Goal: Check status

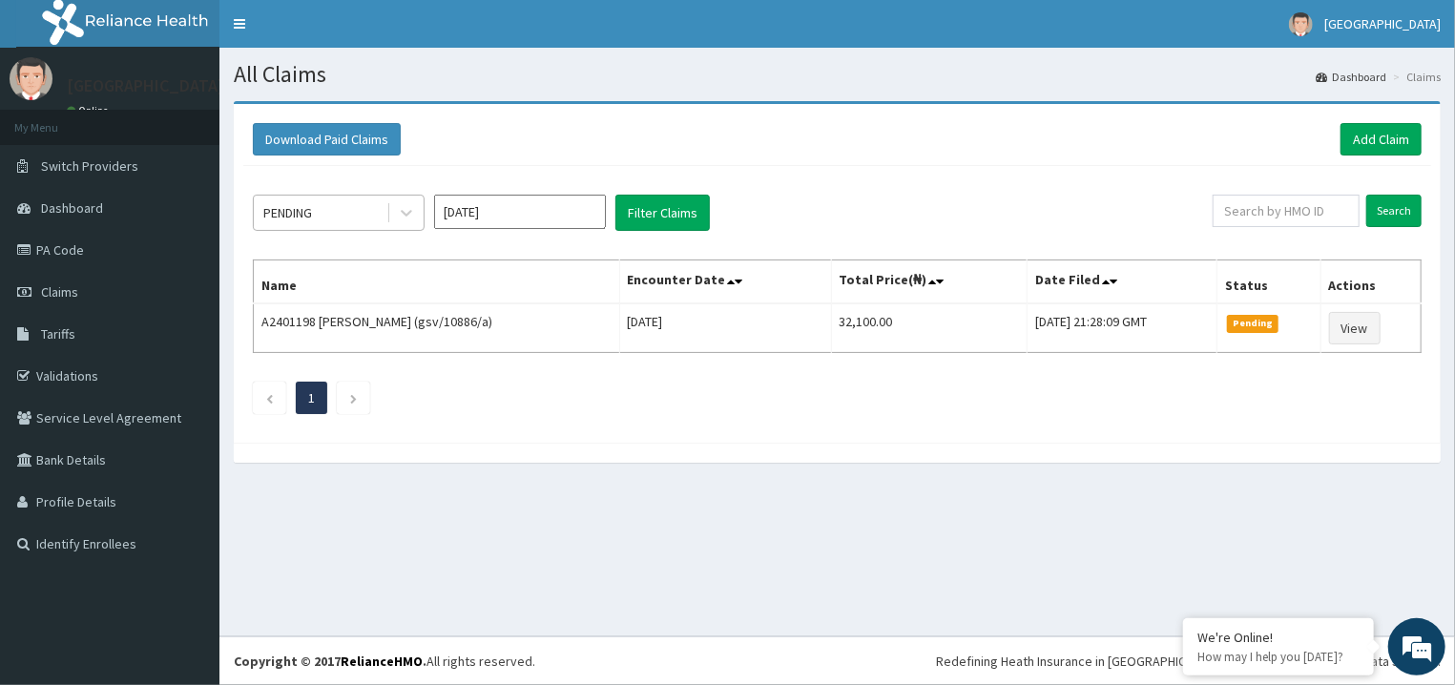
click at [374, 213] on div "PENDING" at bounding box center [320, 213] width 133 height 31
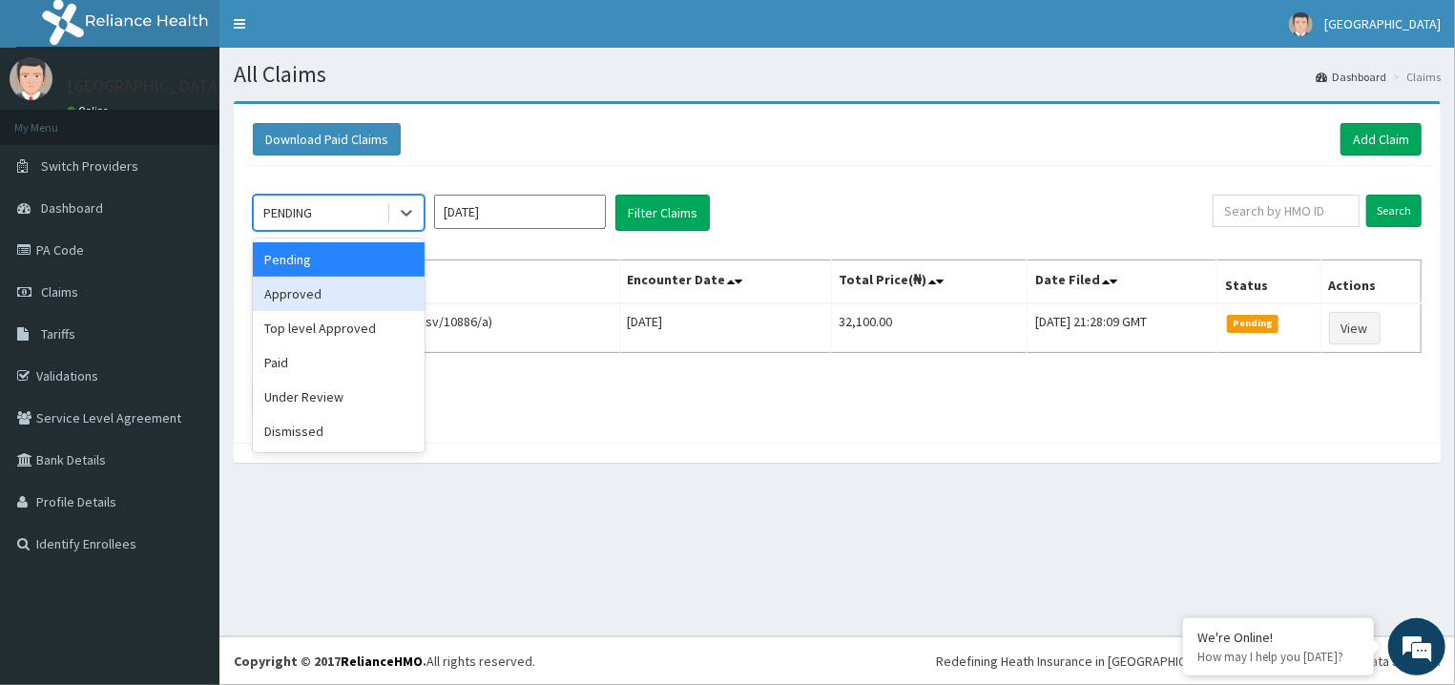
click at [368, 296] on div "Approved" at bounding box center [339, 294] width 172 height 34
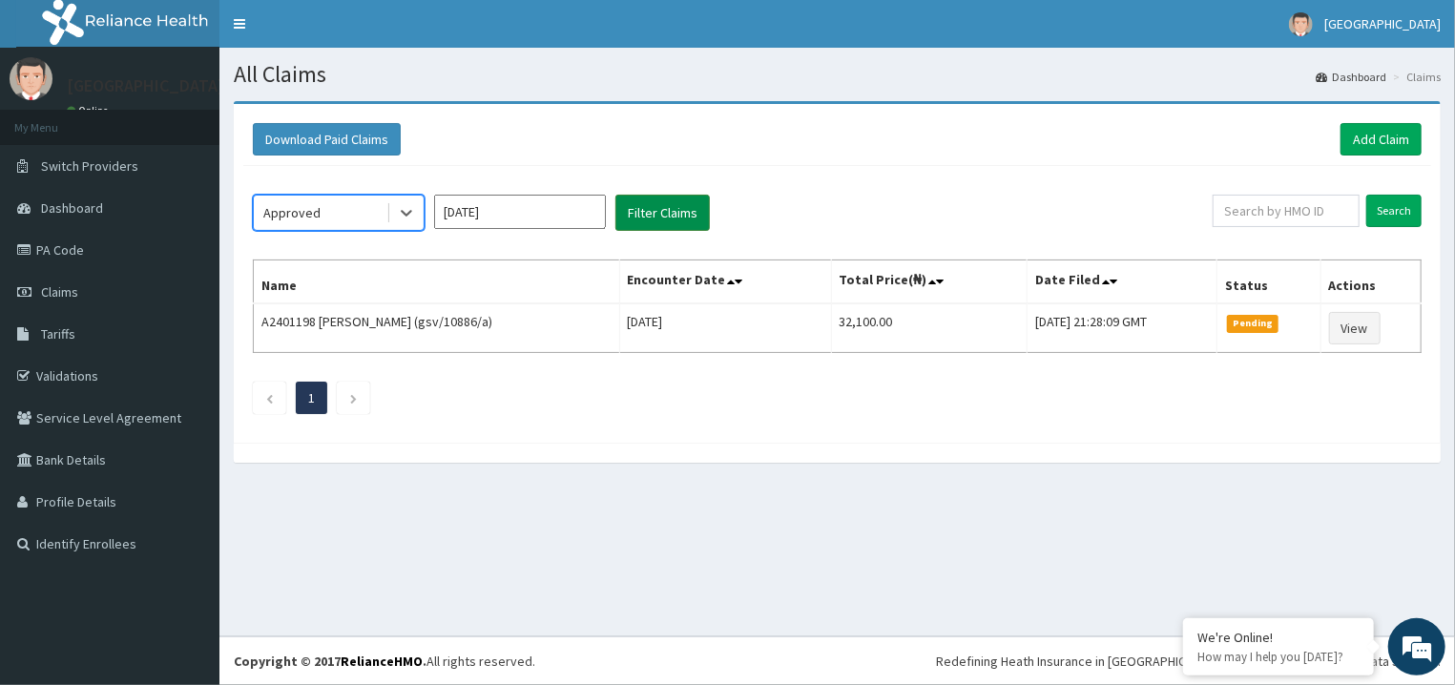
click at [654, 208] on button "Filter Claims" at bounding box center [662, 213] width 94 height 36
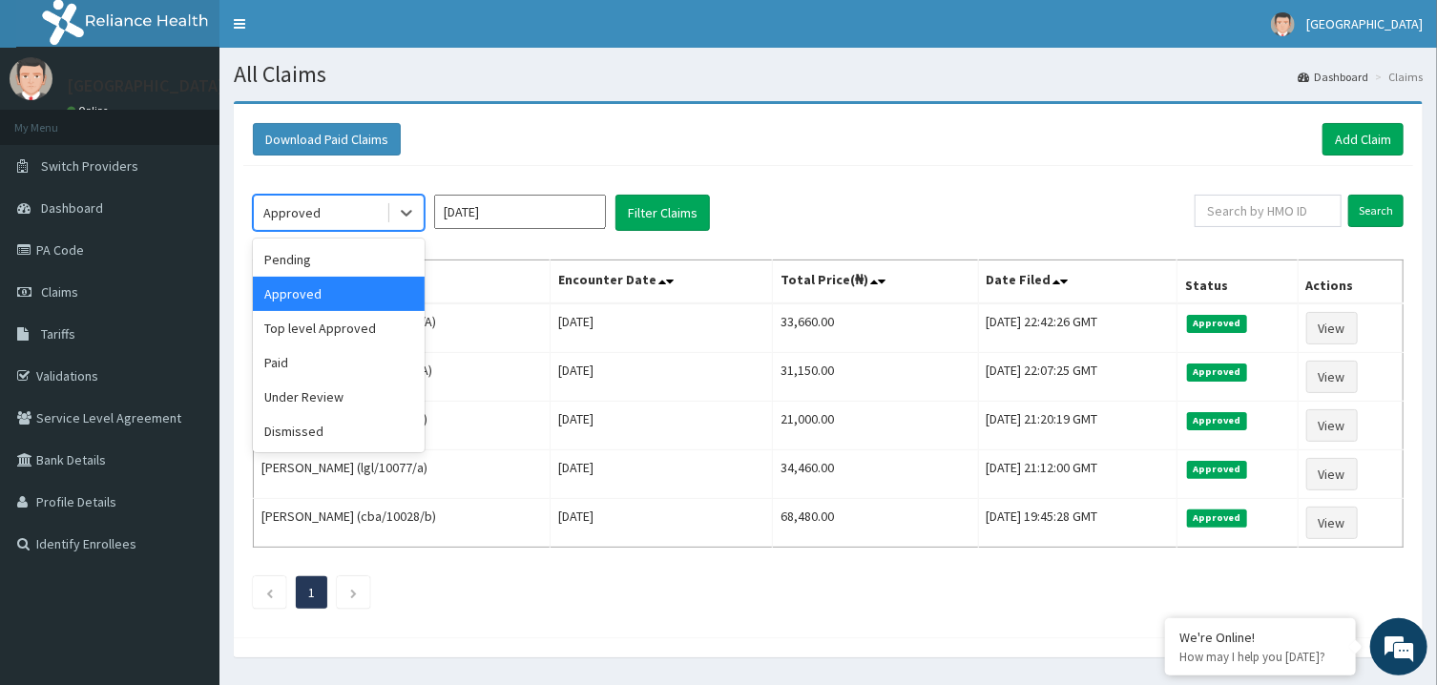
click at [382, 212] on div "Approved" at bounding box center [320, 213] width 133 height 31
click at [364, 386] on div "Under Review" at bounding box center [339, 397] width 172 height 34
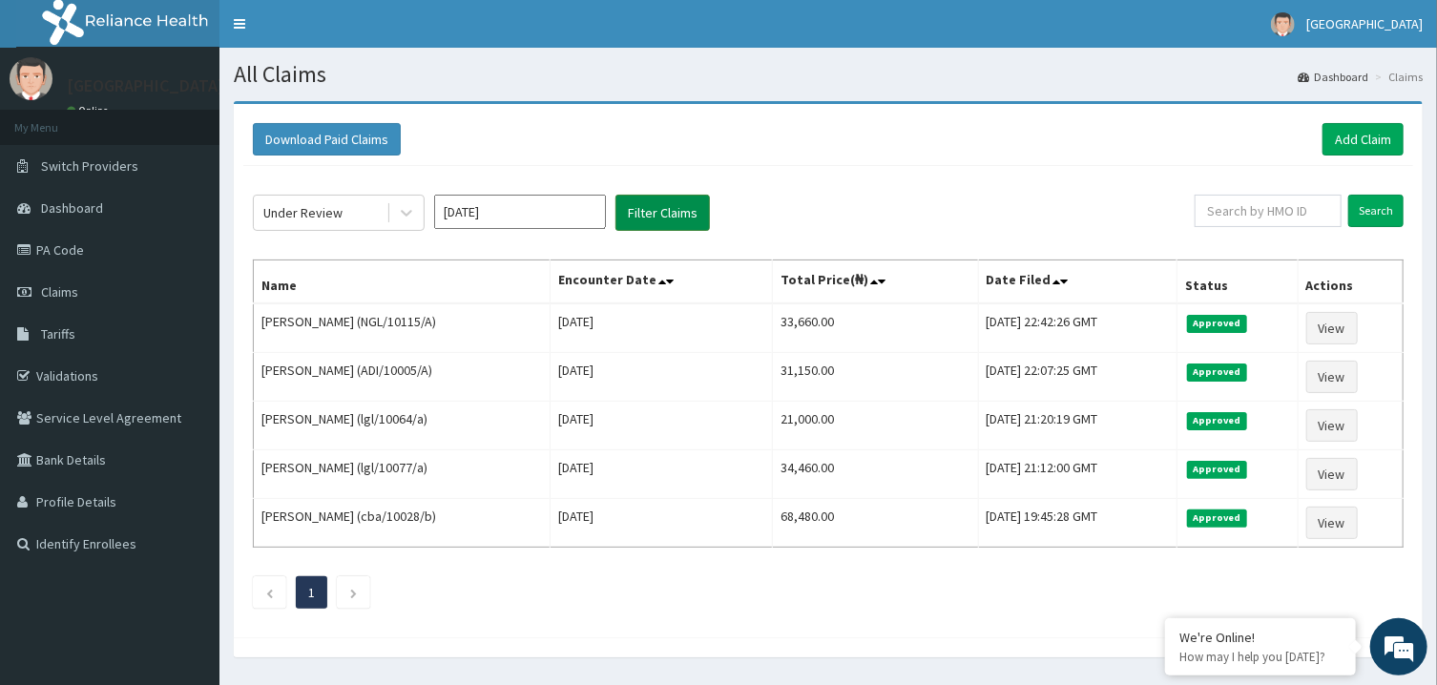
click at [654, 219] on button "Filter Claims" at bounding box center [662, 213] width 94 height 36
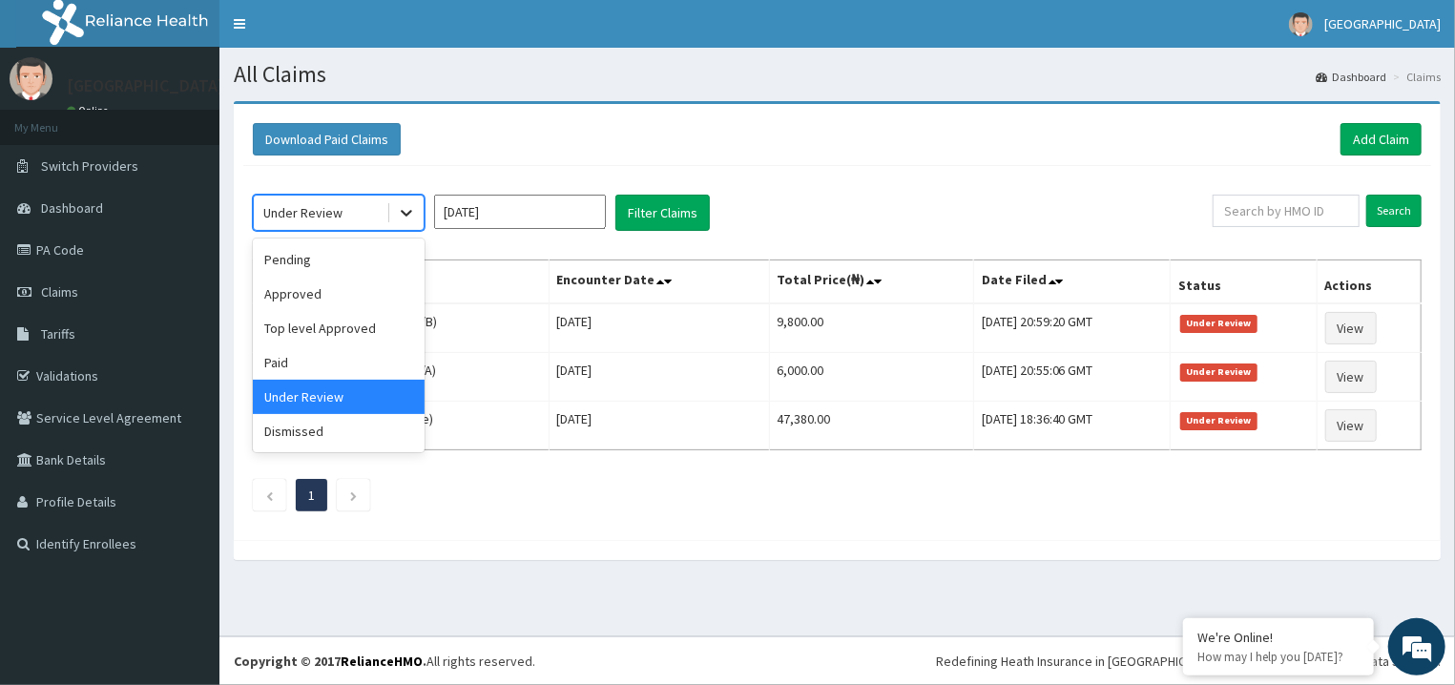
click at [398, 211] on icon at bounding box center [406, 212] width 19 height 19
click at [355, 291] on div "Approved" at bounding box center [339, 294] width 172 height 34
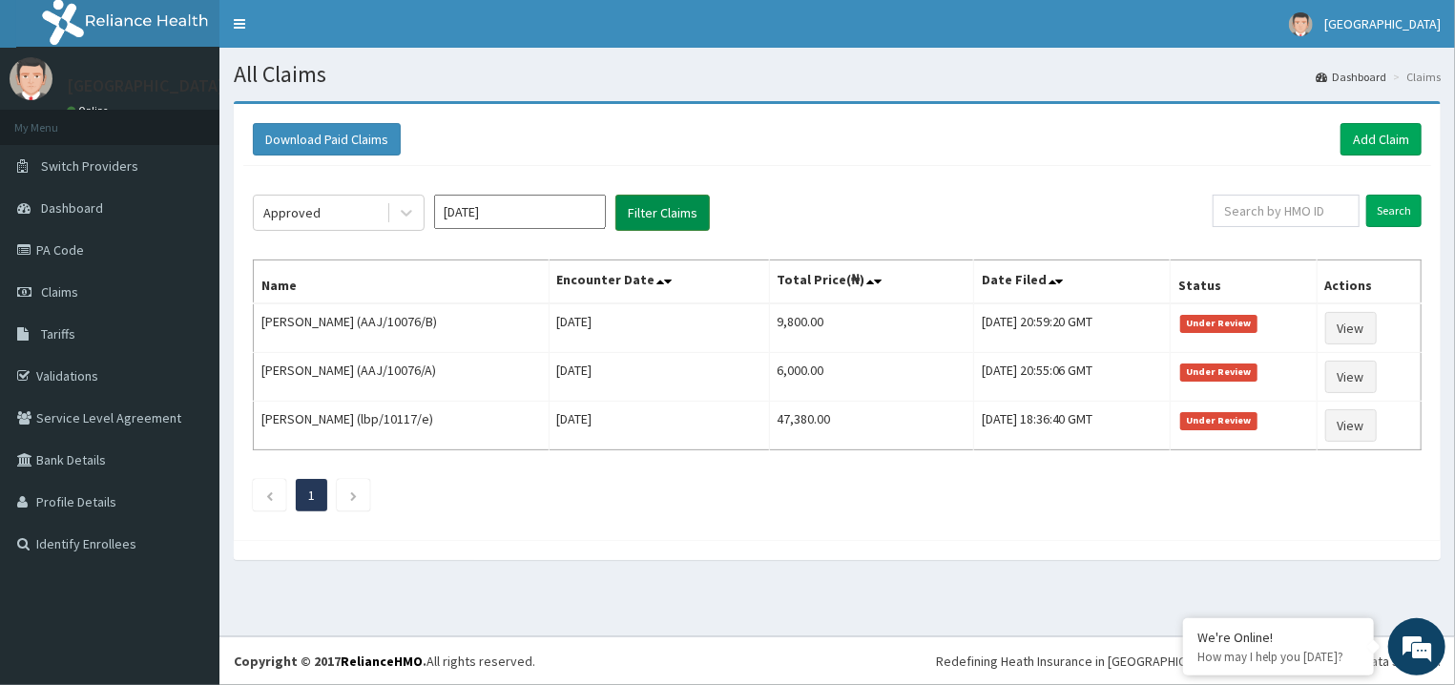
click at [655, 226] on button "Filter Claims" at bounding box center [662, 213] width 94 height 36
click at [672, 219] on button "Filter Claims" at bounding box center [662, 213] width 94 height 36
